Goal: Task Accomplishment & Management: Manage account settings

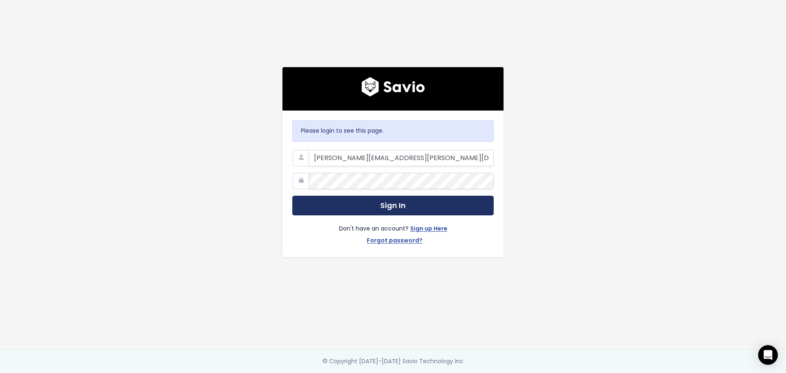
click at [404, 205] on button "Sign In" at bounding box center [392, 206] width 201 height 20
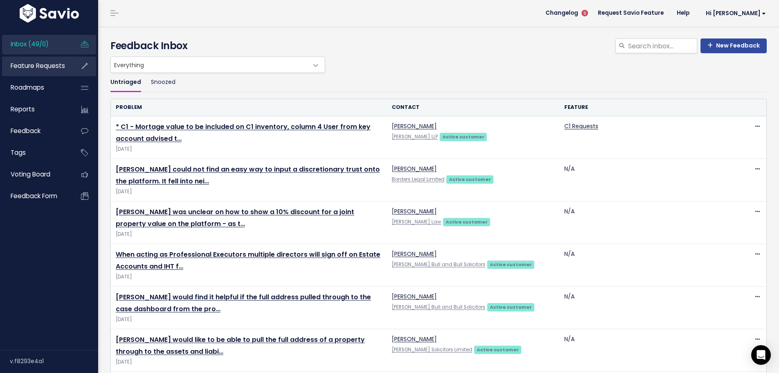
click at [21, 61] on link "Feature Requests" at bounding box center [35, 65] width 66 height 19
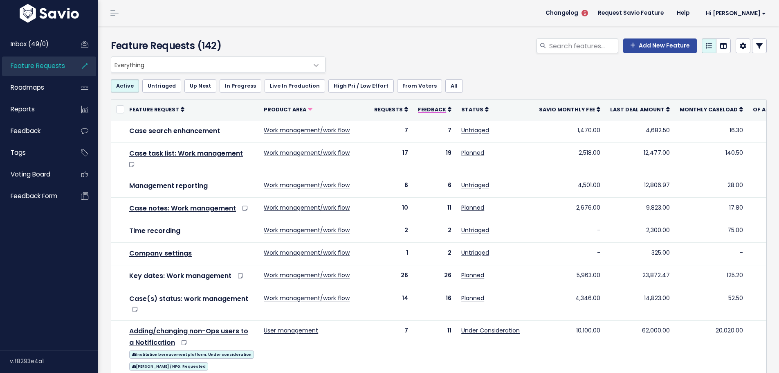
click at [425, 113] on span "Feedback" at bounding box center [432, 109] width 28 height 7
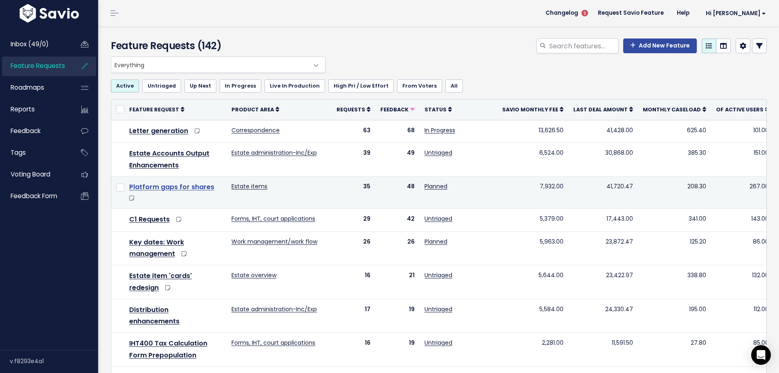
click at [171, 185] on link "Platform gaps for shares" at bounding box center [171, 186] width 85 height 9
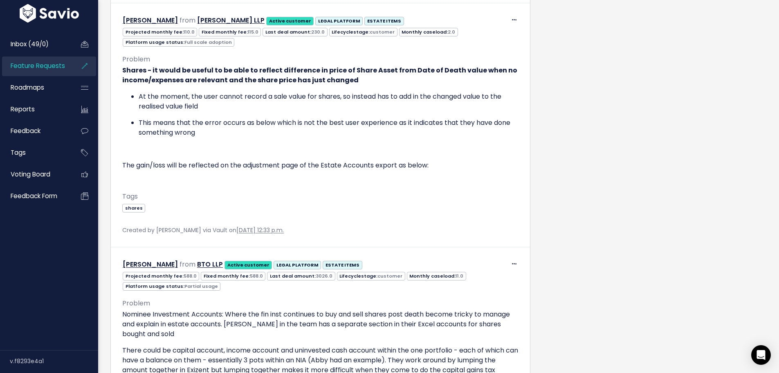
scroll to position [941, 0]
